Goal: Find specific page/section: Find specific page/section

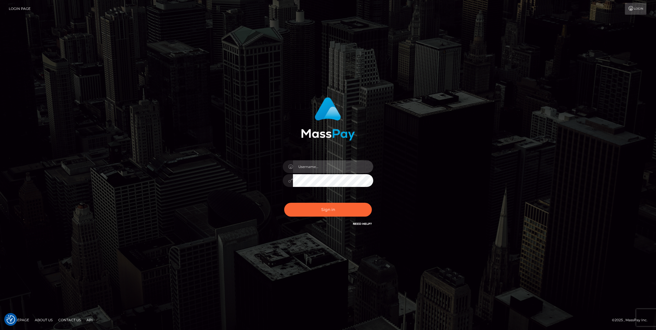
type input "bengreen"
click at [291, 193] on div "bengreen" at bounding box center [328, 177] width 99 height 43
click at [295, 202] on div "Sign in Need Help?" at bounding box center [328, 211] width 99 height 25
drag, startPoint x: 311, startPoint y: 208, endPoint x: 319, endPoint y: 208, distance: 8.2
click at [311, 208] on button "Sign in" at bounding box center [328, 210] width 88 height 14
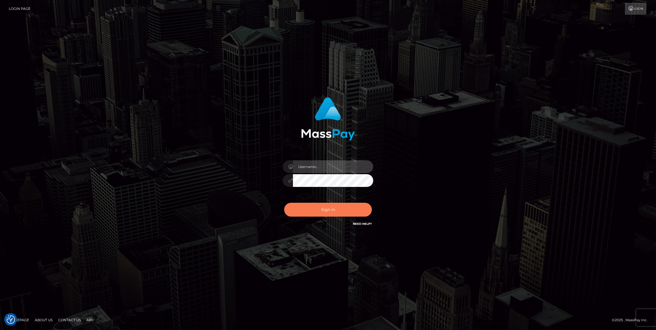
type input "bengreen"
click at [317, 216] on button "Sign in" at bounding box center [328, 210] width 88 height 14
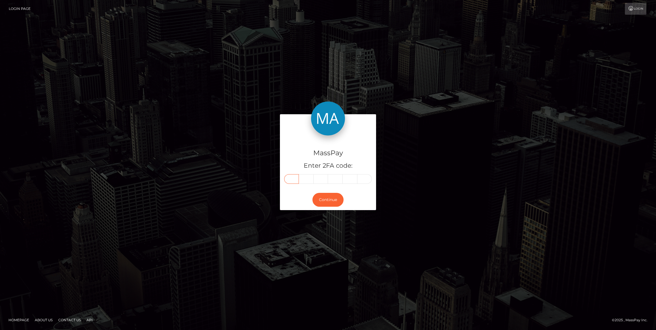
paste input "1"
type input "1"
type input "5"
type input "0"
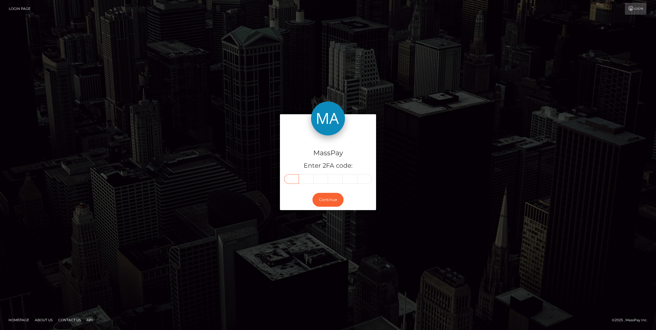
type input "7"
type input "4"
click at [325, 200] on button "Continue" at bounding box center [328, 200] width 31 height 14
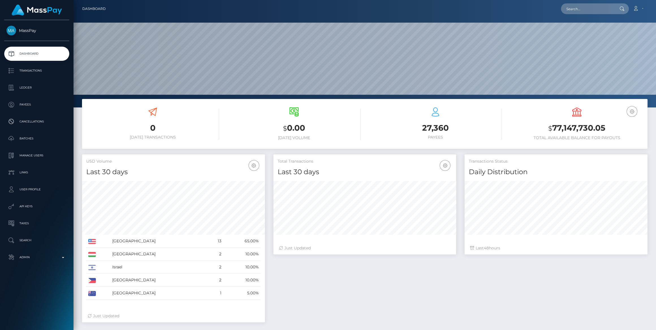
scroll to position [100, 183]
click at [36, 258] on p "Admin" at bounding box center [37, 257] width 61 height 8
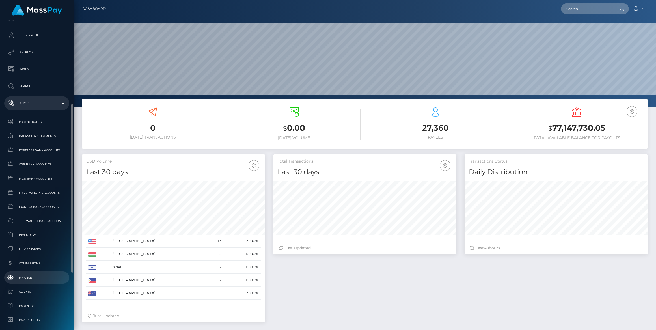
click at [34, 275] on span "Finance" at bounding box center [37, 277] width 61 height 7
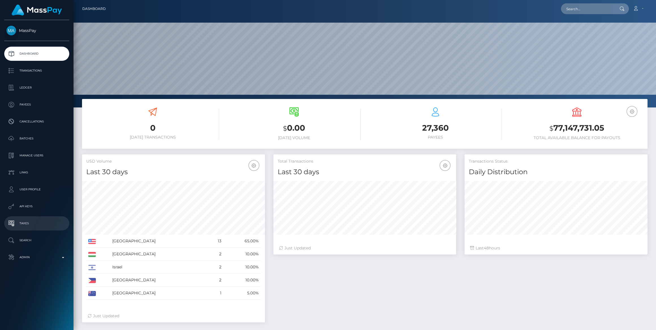
scroll to position [100, 183]
click at [43, 259] on p "Admin" at bounding box center [37, 257] width 61 height 8
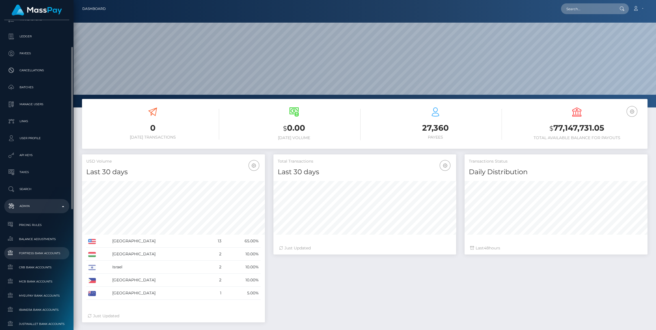
scroll to position [103, 0]
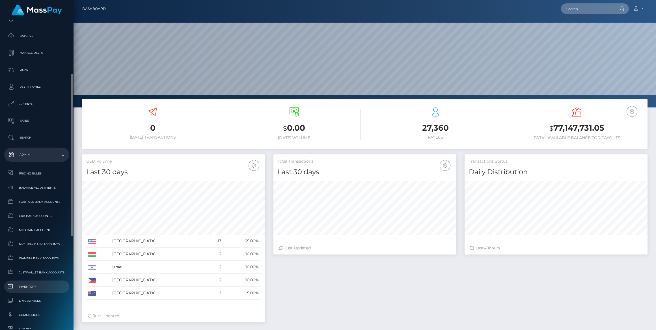
click at [25, 289] on span "Inventory" at bounding box center [37, 286] width 61 height 7
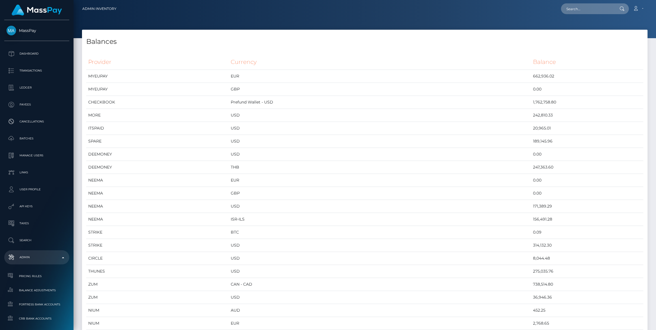
scroll to position [2508, 566]
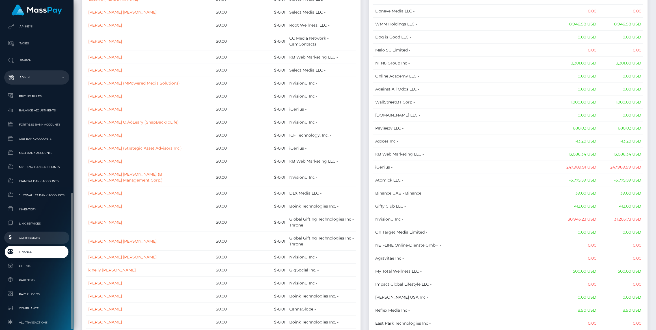
scroll to position [280, 0]
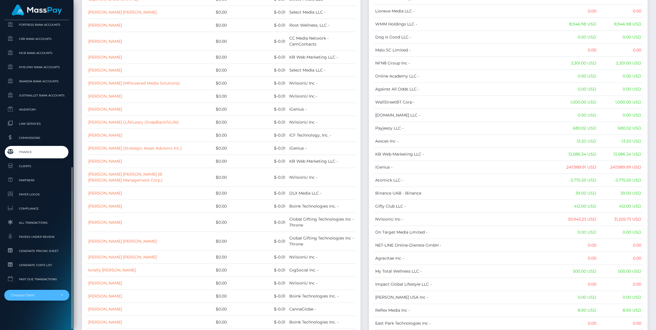
click at [42, 299] on div "Choose Client" at bounding box center [36, 295] width 65 height 11
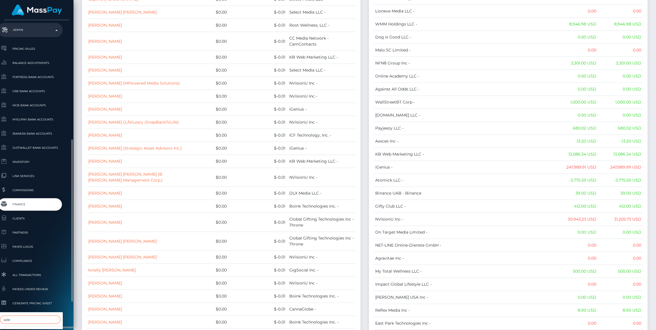
type input "sele"
select select "44"
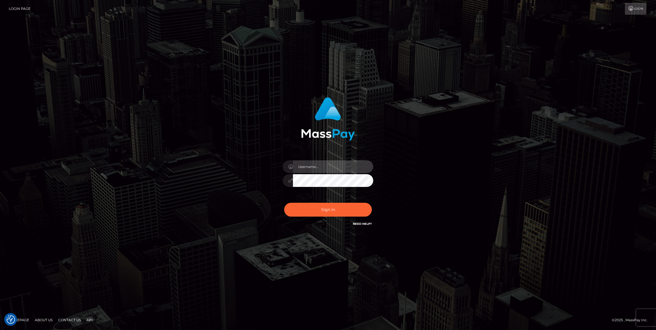
type input "bengreen"
click at [340, 213] on button "Sign in" at bounding box center [328, 210] width 88 height 14
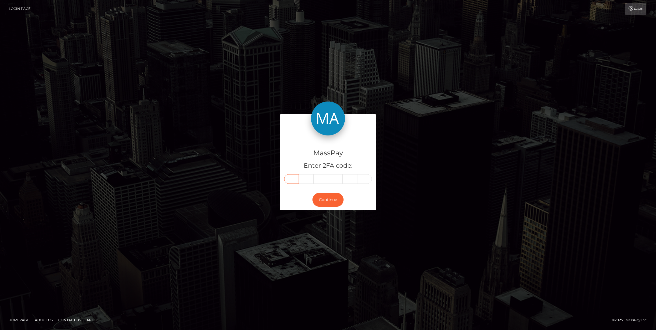
paste input "7"
type input "7"
type input "3"
type input "1"
type input "6"
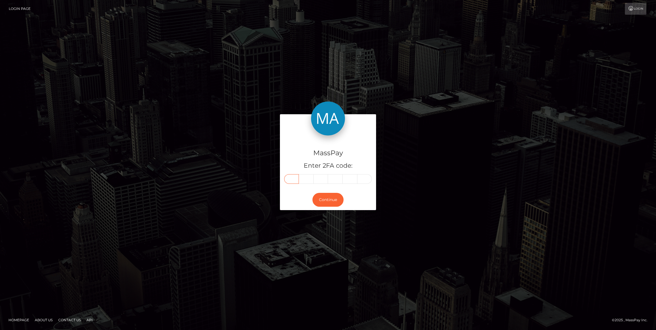
type input "5"
type input "2"
click at [321, 202] on button "Continue" at bounding box center [328, 200] width 31 height 14
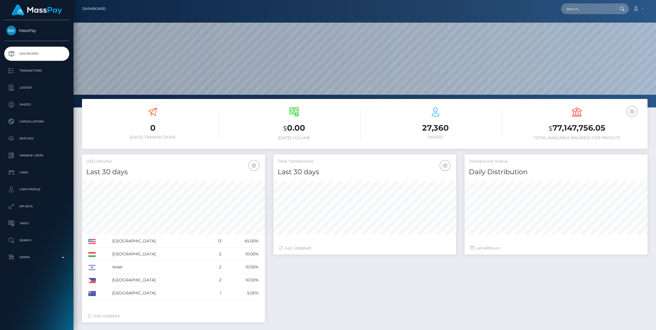
scroll to position [100, 183]
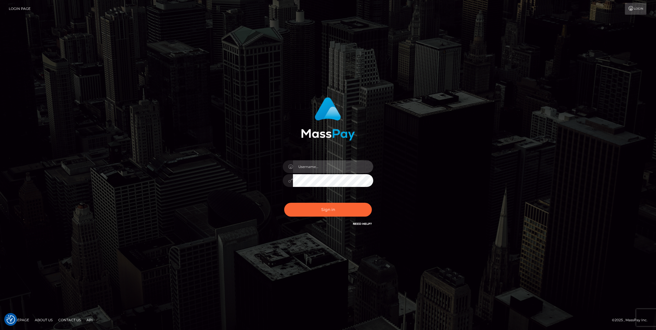
type input "bengreen"
click at [188, 141] on div "bengreen Sign in" at bounding box center [328, 165] width 323 height 144
click at [361, 194] on div "bengreen" at bounding box center [328, 177] width 99 height 43
click at [365, 210] on button "Sign in" at bounding box center [328, 210] width 88 height 14
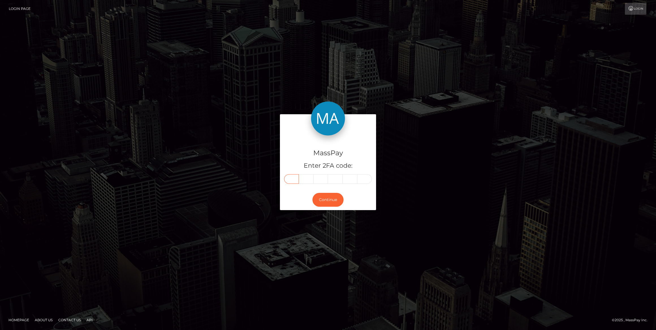
click at [292, 179] on input "text" at bounding box center [291, 179] width 15 height 10
paste input "0"
type input "0"
type input "8"
type input "5"
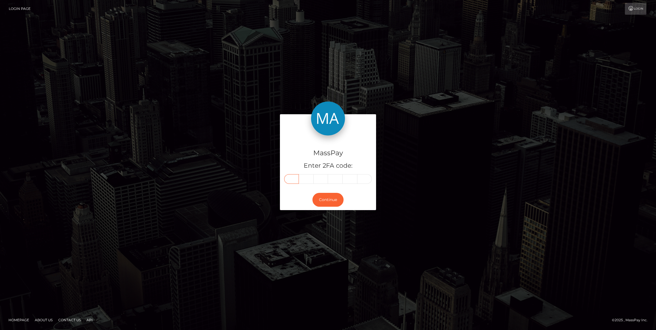
type input "6"
type input "7"
type input "5"
click at [321, 201] on button "Continue" at bounding box center [328, 200] width 31 height 14
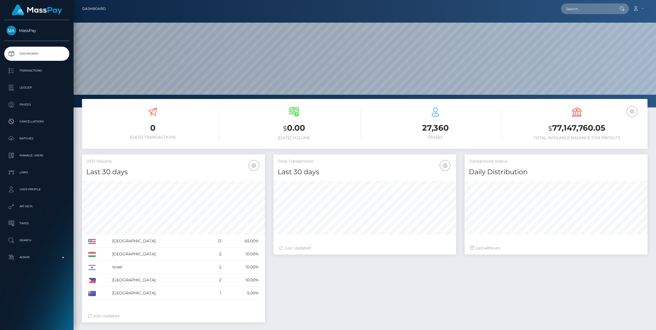
scroll to position [100, 183]
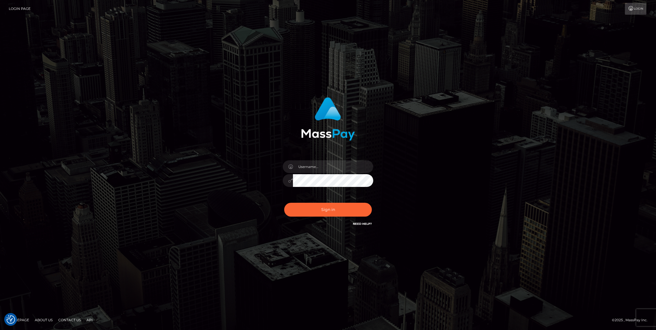
type input "bengreen"
